Goal: Navigation & Orientation: Find specific page/section

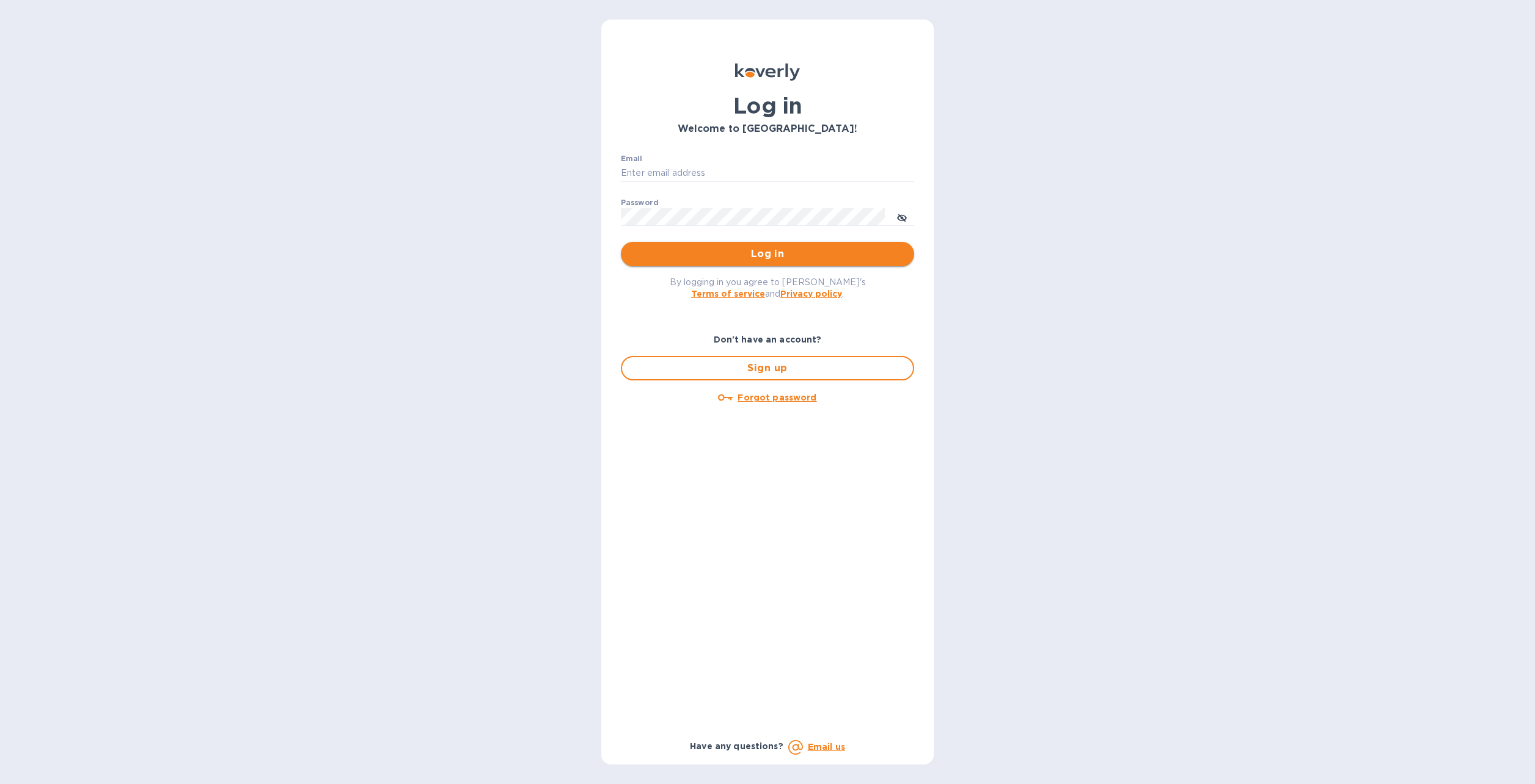
type input "[EMAIL_ADDRESS][DOMAIN_NAME]"
click at [767, 253] on span "Log in" at bounding box center [768, 254] width 274 height 15
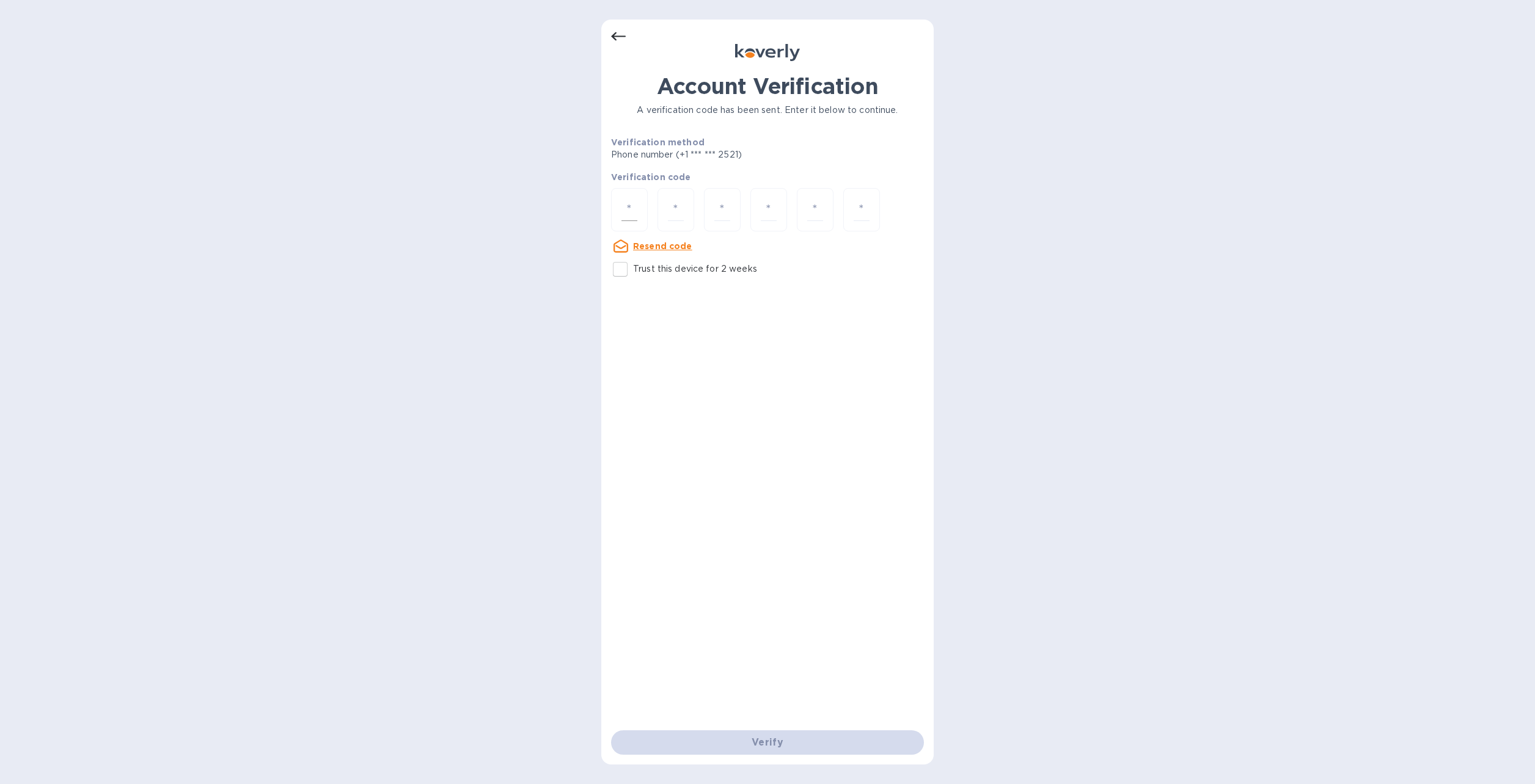
click at [621, 213] on div at bounding box center [629, 209] width 37 height 43
type input "3"
type input "8"
type input "2"
type input "6"
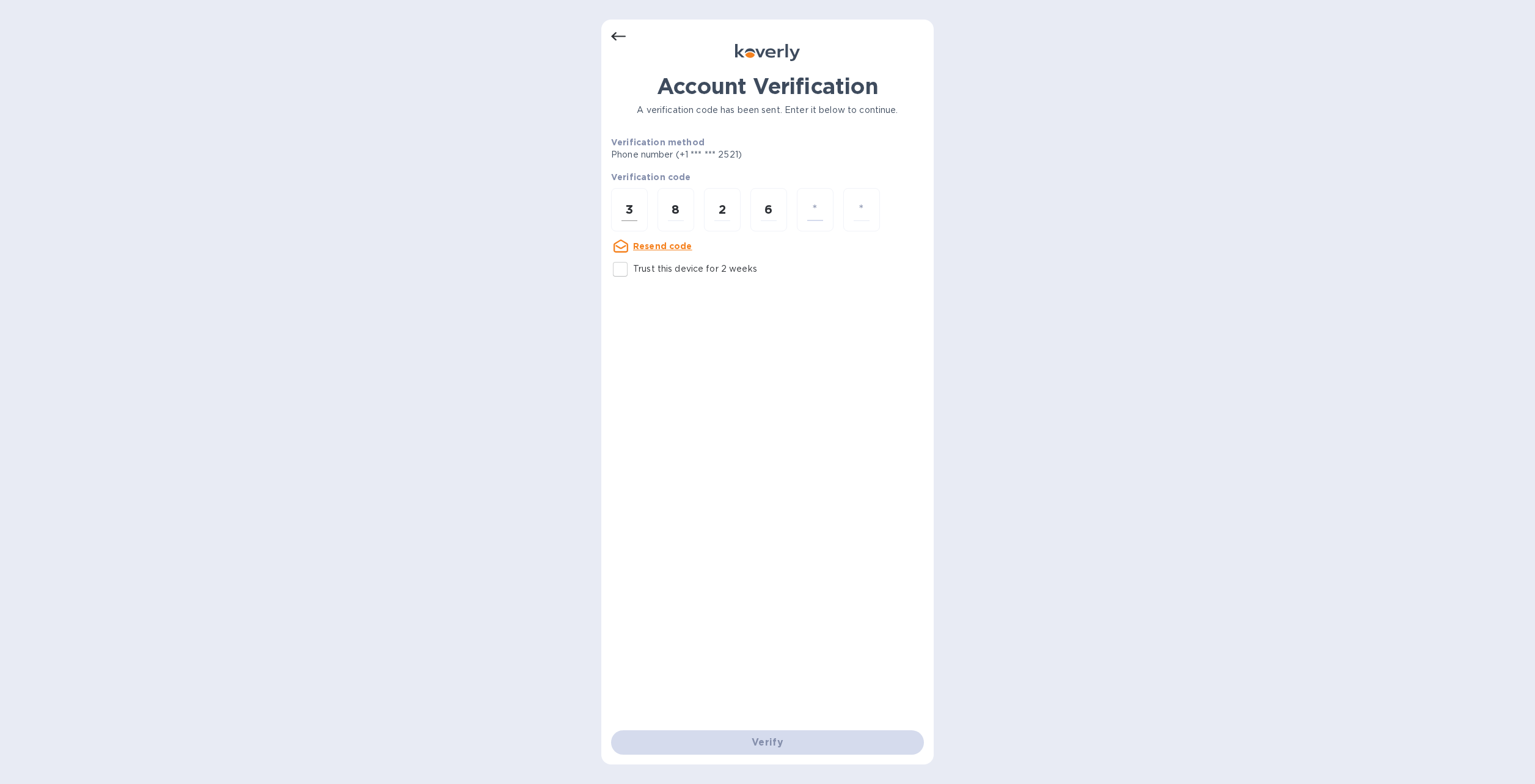
type input "2"
type input "5"
